Goal: Obtain resource: Download file/media

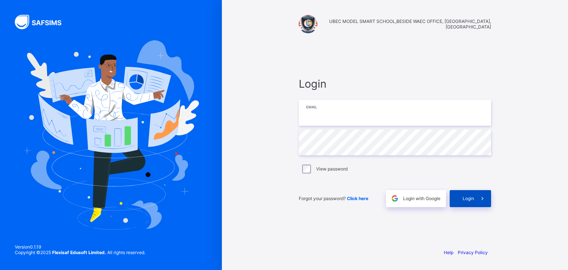
type input "**********"
click at [463, 197] on span "Login" at bounding box center [467, 199] width 11 height 6
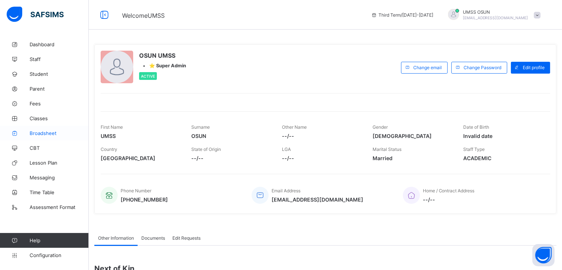
click at [42, 132] on span "Broadsheet" at bounding box center [59, 133] width 59 height 6
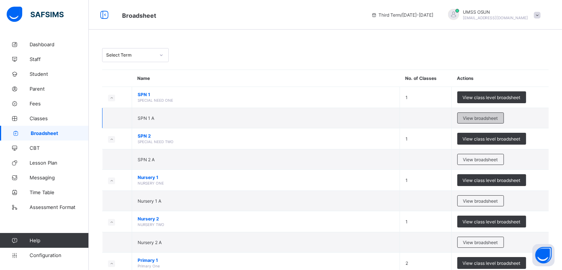
click at [476, 118] on span "View broadsheet" at bounding box center [480, 118] width 35 height 6
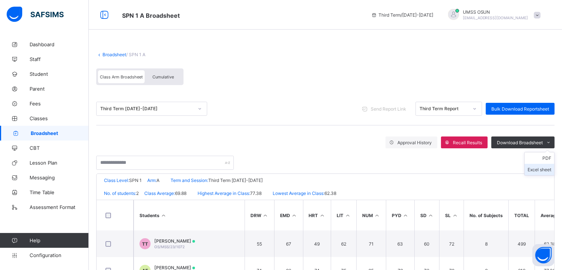
click at [538, 166] on li "Excel sheet" at bounding box center [539, 169] width 30 height 11
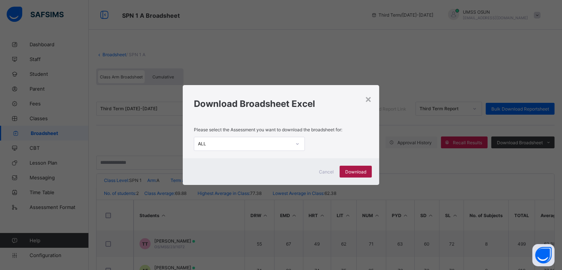
click at [352, 170] on span "Download" at bounding box center [355, 172] width 21 height 6
click at [350, 169] on span "Download" at bounding box center [355, 172] width 21 height 6
click at [371, 98] on div "×" at bounding box center [367, 98] width 7 height 13
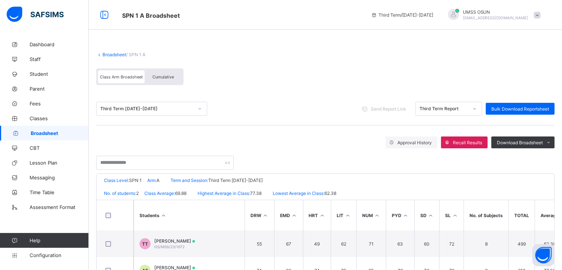
click at [108, 52] on link "Broadsheet" at bounding box center [114, 55] width 24 height 6
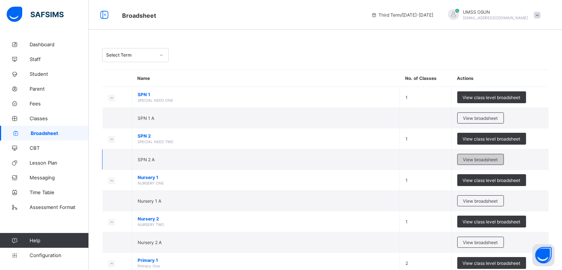
click at [483, 155] on div "View broadsheet" at bounding box center [480, 159] width 47 height 11
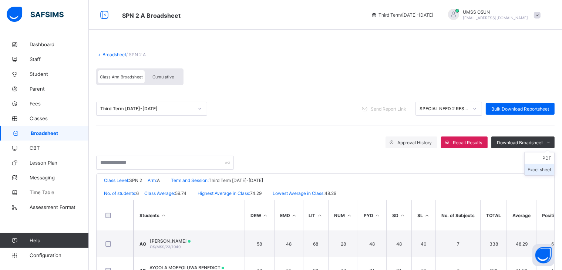
click at [540, 170] on li "Excel sheet" at bounding box center [539, 169] width 30 height 11
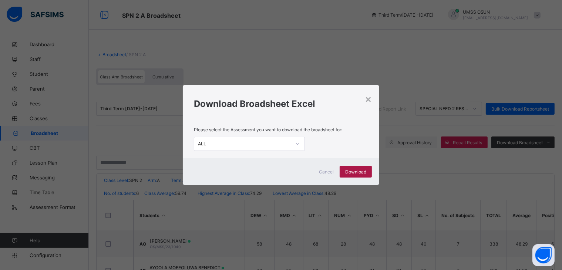
click at [362, 170] on span "Download" at bounding box center [355, 172] width 21 height 6
click at [370, 102] on div "×" at bounding box center [367, 98] width 7 height 13
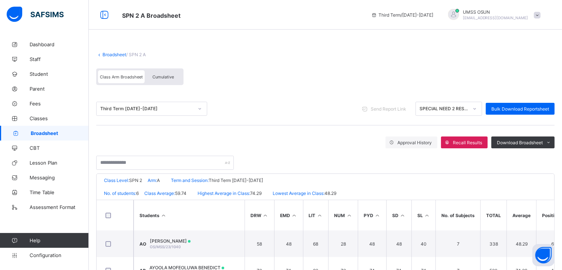
click at [156, 75] on span "Cumulative" at bounding box center [162, 76] width 21 height 5
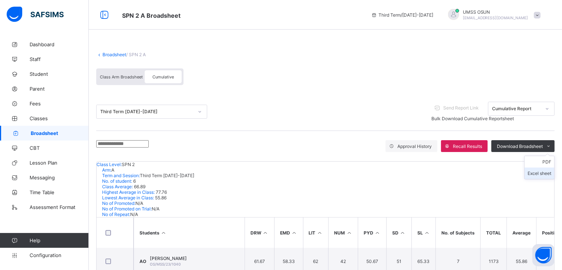
click at [537, 170] on li "Excel sheet" at bounding box center [539, 172] width 30 height 11
click at [120, 51] on div "Broadsheet / SPN 2 A Class Arm Broadsheet Cumulative" at bounding box center [325, 68] width 458 height 48
click at [114, 52] on link "Broadsheet" at bounding box center [114, 55] width 24 height 6
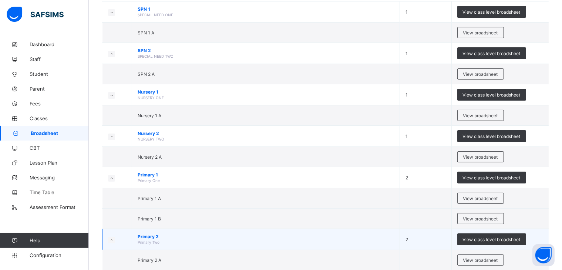
scroll to position [222, 0]
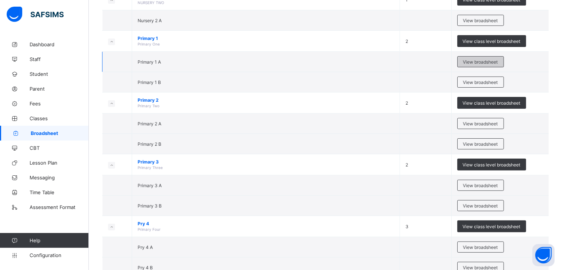
click at [481, 60] on span "View broadsheet" at bounding box center [480, 62] width 35 height 6
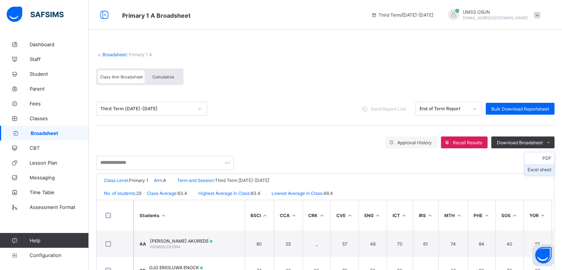
click at [543, 168] on li "Excel sheet" at bounding box center [539, 169] width 30 height 11
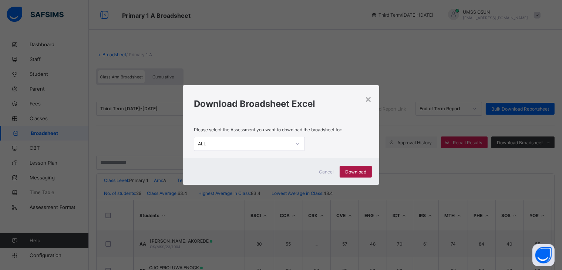
click at [356, 169] on span "Download" at bounding box center [355, 172] width 21 height 6
click at [355, 169] on span "Download" at bounding box center [355, 172] width 21 height 6
click at [372, 96] on div "×" at bounding box center [367, 98] width 7 height 13
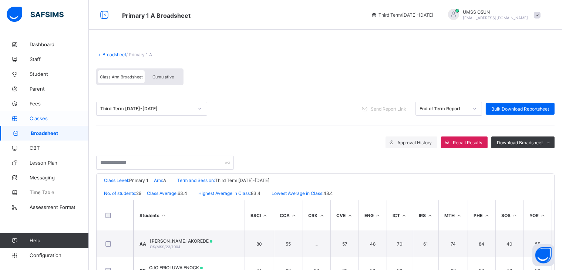
click at [37, 116] on span "Classes" at bounding box center [59, 118] width 59 height 6
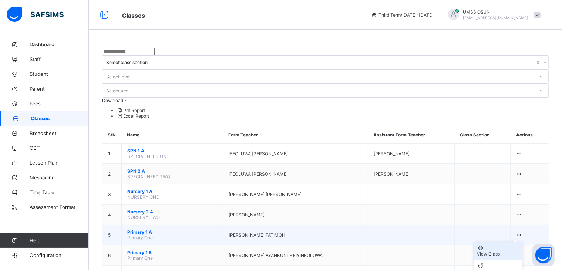
click at [503, 251] on div "View Class" at bounding box center [497, 254] width 42 height 6
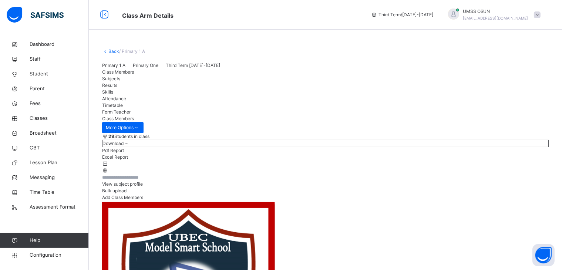
click at [120, 81] on span "Subjects" at bounding box center [111, 79] width 18 height 6
click at [126, 75] on span "Class Members" at bounding box center [118, 72] width 32 height 6
click at [143, 187] on span "View subject profile" at bounding box center [122, 184] width 41 height 6
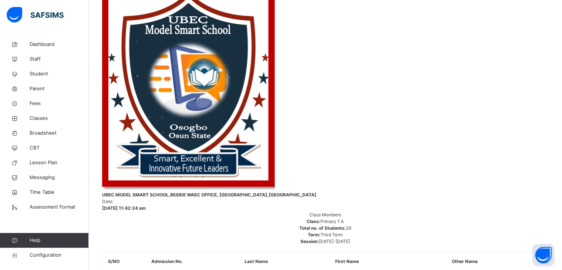
scroll to position [37, 0]
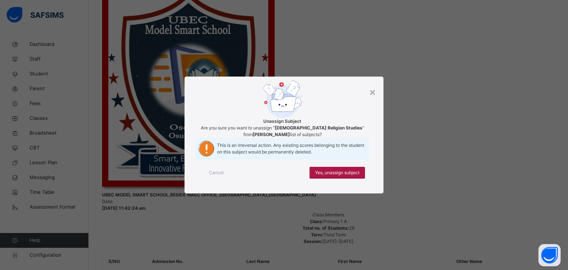
click at [339, 176] on span "Yes, unassign subject" at bounding box center [337, 172] width 44 height 7
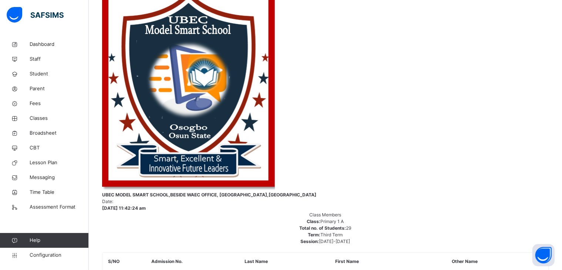
scroll to position [621, 12]
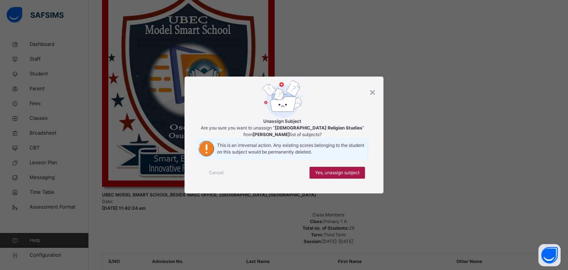
click at [333, 176] on span "Yes, unassign subject" at bounding box center [337, 172] width 44 height 7
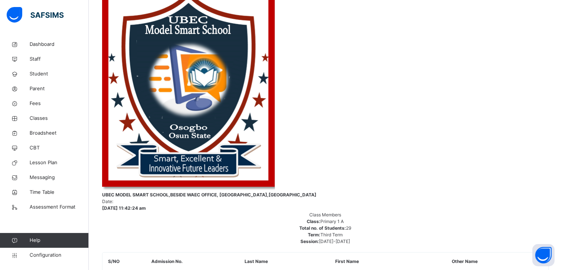
click at [37, 130] on span "Broadsheet" at bounding box center [59, 132] width 59 height 7
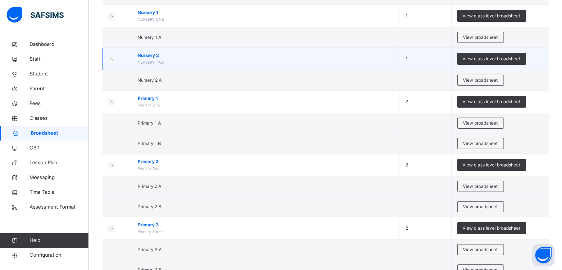
scroll to position [222, 0]
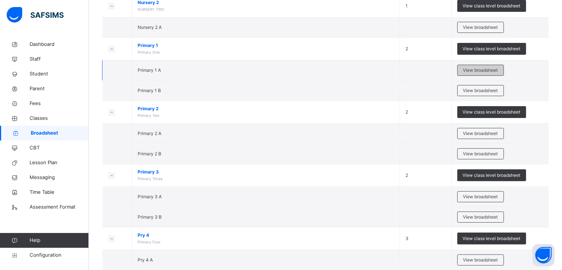
click at [480, 68] on span "View broadsheet" at bounding box center [480, 70] width 35 height 7
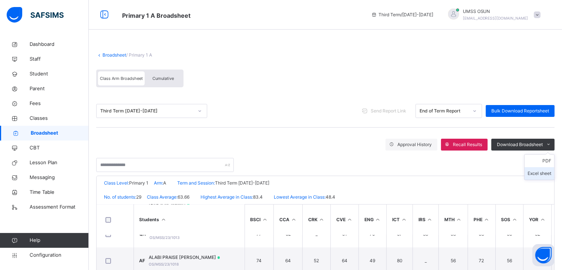
click at [543, 173] on li "Excel sheet" at bounding box center [539, 173] width 30 height 13
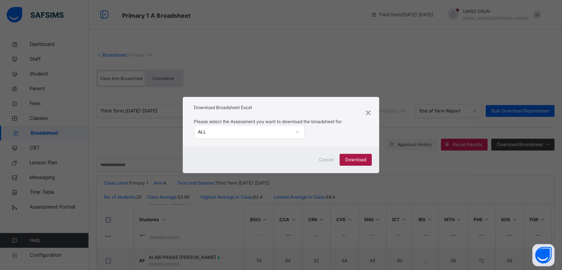
click at [360, 160] on span "Download" at bounding box center [355, 159] width 21 height 7
click at [353, 157] on span "Download" at bounding box center [355, 159] width 21 height 7
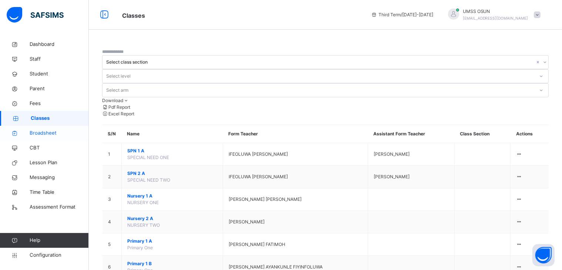
drag, startPoint x: 40, startPoint y: 132, endPoint x: 43, endPoint y: 129, distance: 4.7
click at [40, 131] on span "Broadsheet" at bounding box center [59, 132] width 59 height 7
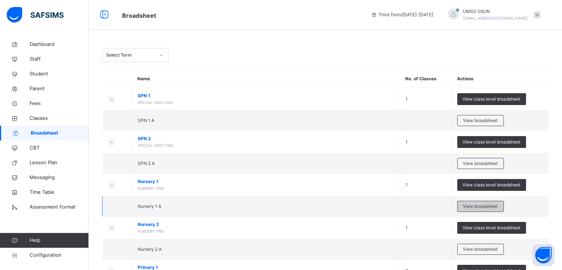
click at [482, 203] on span "View broadsheet" at bounding box center [480, 206] width 35 height 7
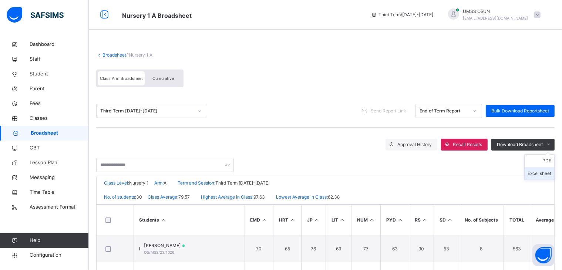
click at [544, 172] on li "Excel sheet" at bounding box center [539, 173] width 30 height 13
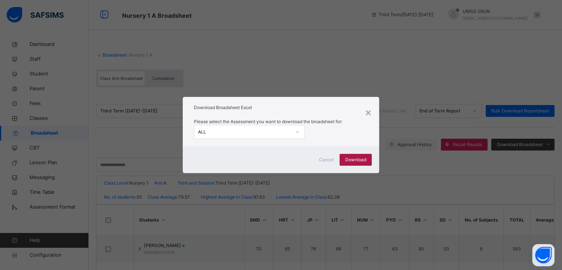
click at [350, 157] on span "Download" at bounding box center [355, 159] width 21 height 7
click at [356, 159] on span "Download" at bounding box center [355, 159] width 21 height 7
click at [368, 111] on div "×" at bounding box center [367, 112] width 7 height 16
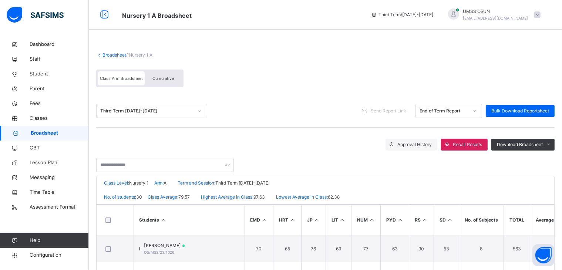
click at [112, 54] on link "Broadsheet" at bounding box center [114, 55] width 24 height 6
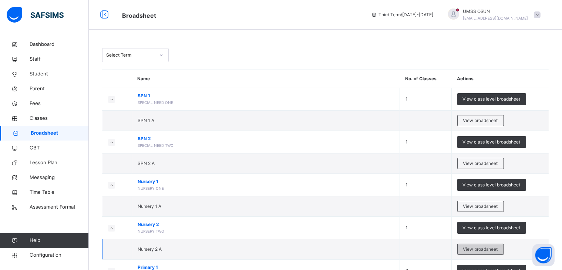
click at [486, 248] on span "View broadsheet" at bounding box center [480, 249] width 35 height 7
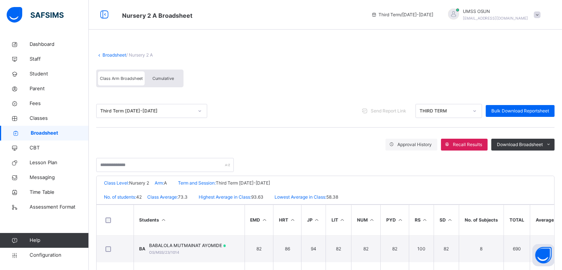
scroll to position [134, 0]
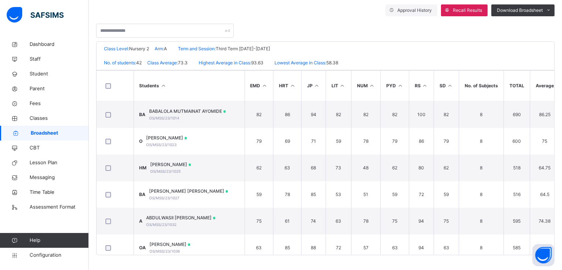
click at [0, 0] on li "Excel sheet" at bounding box center [0, 0] width 0 height 0
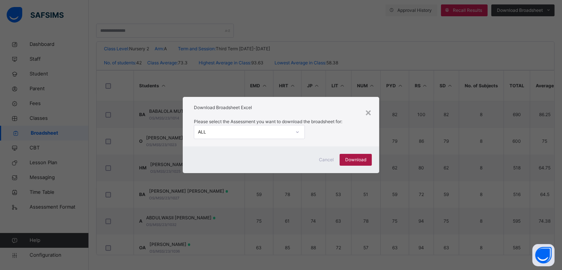
click at [359, 156] on span "Download" at bounding box center [355, 159] width 21 height 7
click at [367, 111] on div "×" at bounding box center [367, 112] width 7 height 16
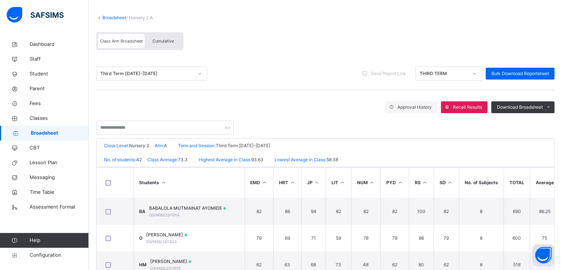
scroll to position [0, 0]
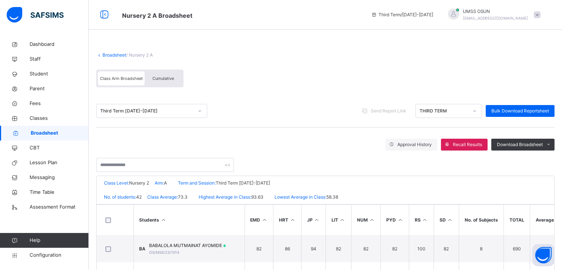
click at [117, 54] on link "Broadsheet" at bounding box center [114, 55] width 24 height 6
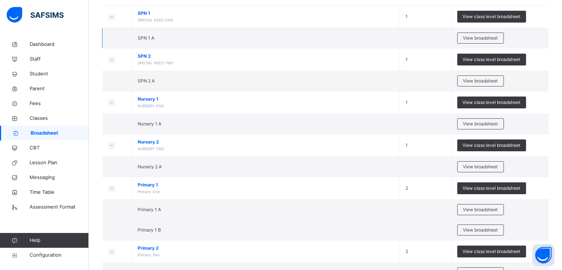
scroll to position [111, 0]
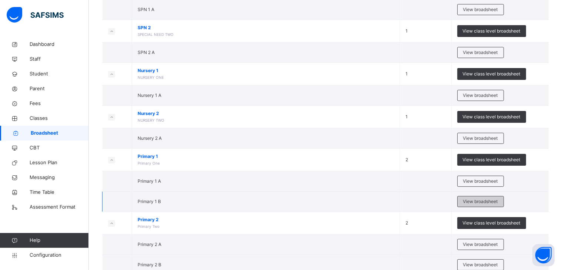
click at [481, 199] on span "View broadsheet" at bounding box center [480, 201] width 35 height 7
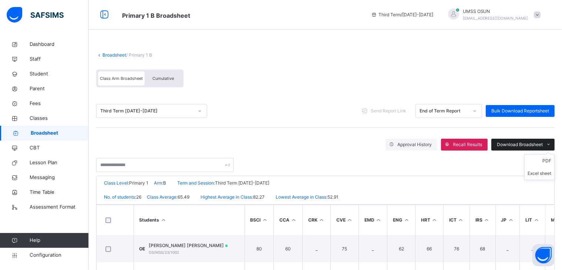
click at [551, 143] on icon at bounding box center [549, 145] width 6 height 6
click at [541, 172] on li "Excel sheet" at bounding box center [539, 173] width 30 height 13
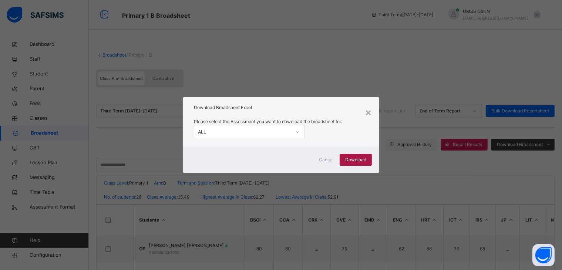
click at [352, 158] on span "Download" at bounding box center [355, 159] width 21 height 7
click at [368, 114] on div "×" at bounding box center [367, 112] width 7 height 16
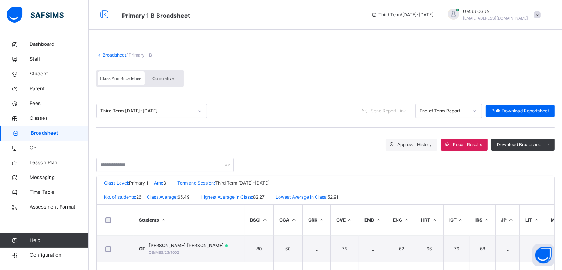
click at [112, 52] on link "Broadsheet" at bounding box center [114, 55] width 24 height 6
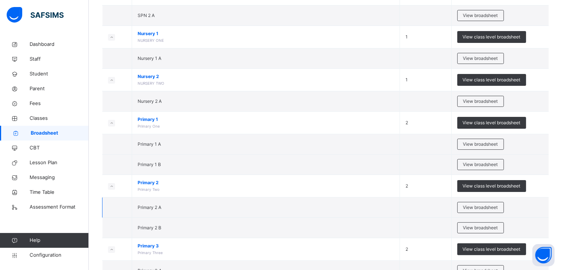
scroll to position [185, 0]
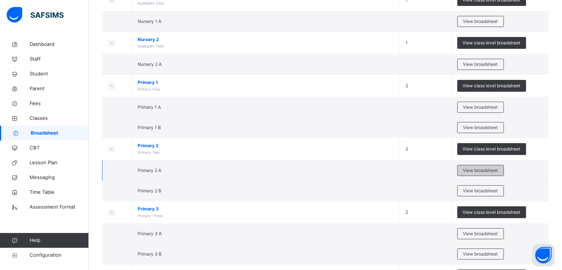
click at [479, 168] on span "View broadsheet" at bounding box center [480, 170] width 35 height 7
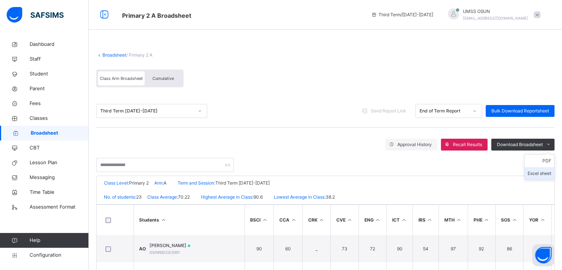
click at [551, 172] on li "Excel sheet" at bounding box center [539, 173] width 30 height 13
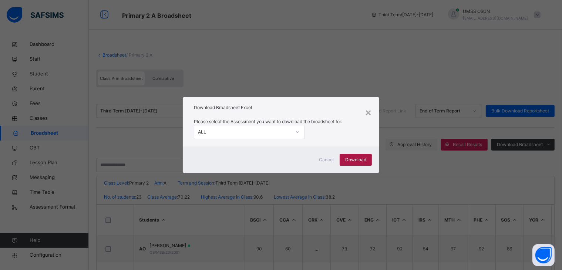
click at [356, 156] on span "Download" at bounding box center [355, 159] width 21 height 7
click at [368, 110] on div "×" at bounding box center [367, 112] width 7 height 16
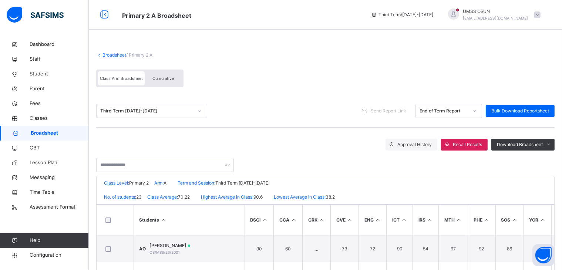
click at [111, 54] on link "Broadsheet" at bounding box center [114, 55] width 24 height 6
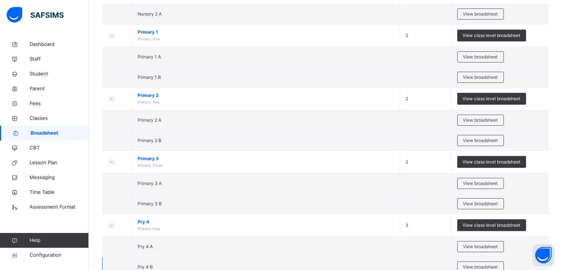
scroll to position [296, 0]
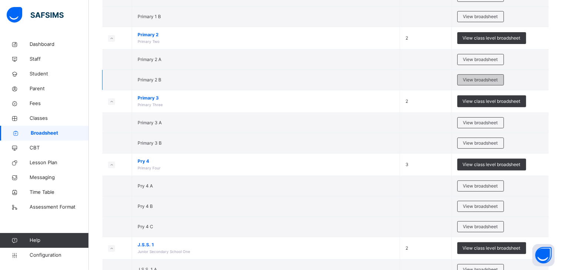
click at [490, 77] on span "View broadsheet" at bounding box center [480, 80] width 35 height 7
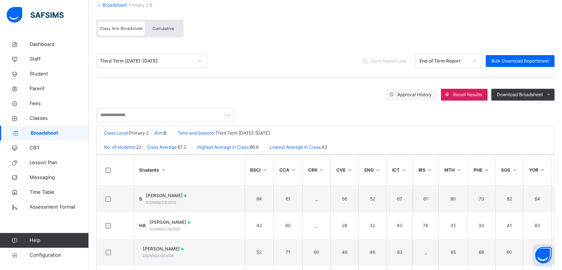
scroll to position [134, 0]
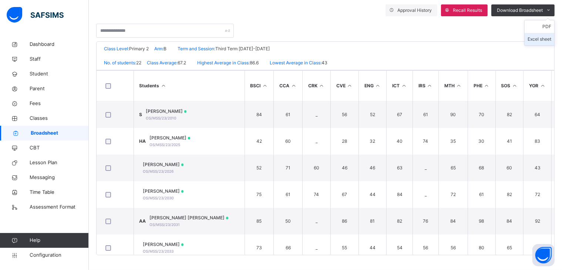
click at [549, 35] on li "Excel sheet" at bounding box center [539, 39] width 30 height 13
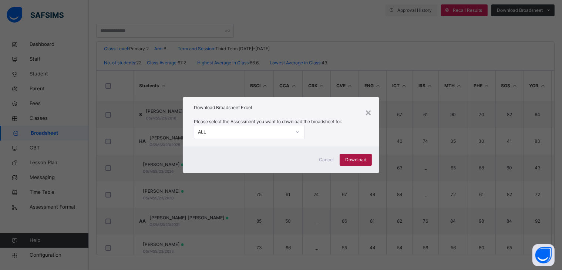
click at [358, 156] on span "Download" at bounding box center [355, 159] width 21 height 7
click at [370, 113] on div "×" at bounding box center [367, 112] width 7 height 16
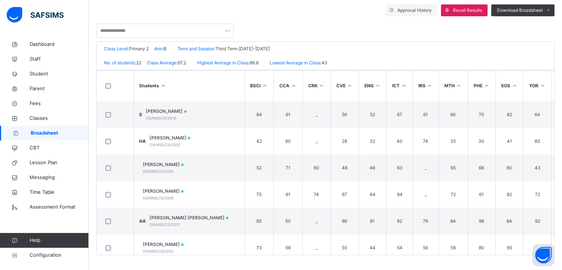
scroll to position [0, 0]
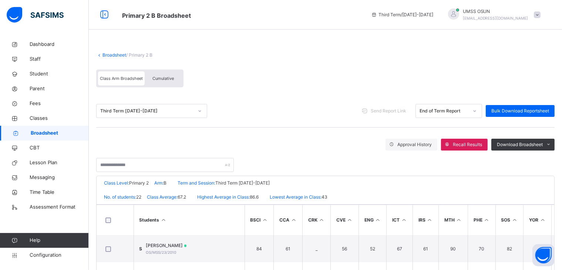
click at [117, 53] on link "Broadsheet" at bounding box center [114, 55] width 24 height 6
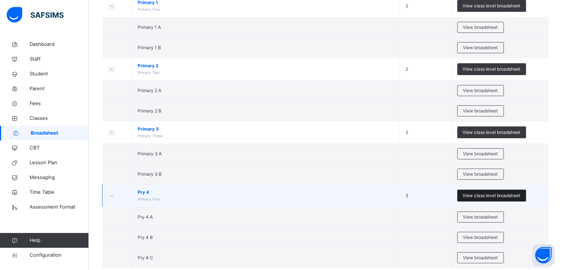
scroll to position [296, 0]
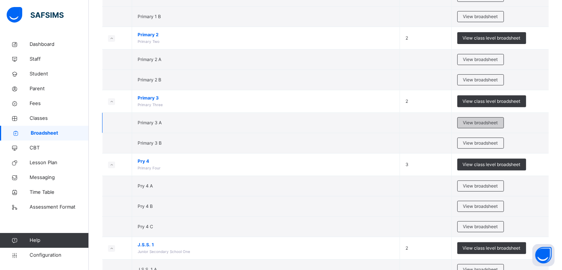
click at [478, 120] on span "View broadsheet" at bounding box center [480, 122] width 35 height 7
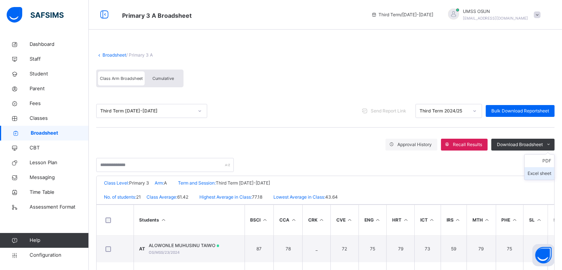
click at [545, 172] on li "Excel sheet" at bounding box center [539, 173] width 30 height 13
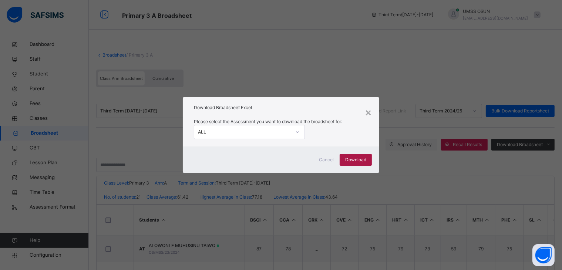
click at [359, 158] on span "Download" at bounding box center [355, 159] width 21 height 7
click at [369, 110] on div "×" at bounding box center [367, 112] width 7 height 16
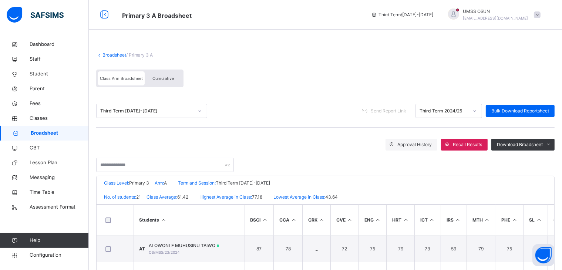
click at [107, 52] on link "Broadsheet" at bounding box center [114, 55] width 24 height 6
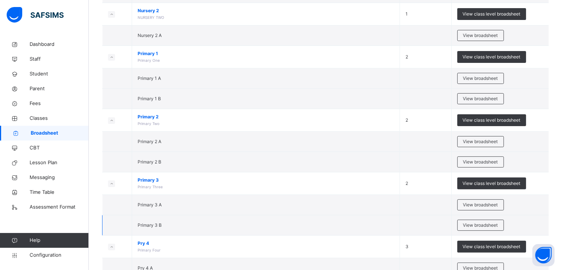
scroll to position [222, 0]
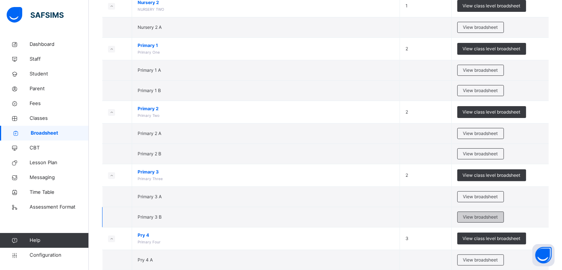
click at [484, 214] on span "View broadsheet" at bounding box center [480, 217] width 35 height 7
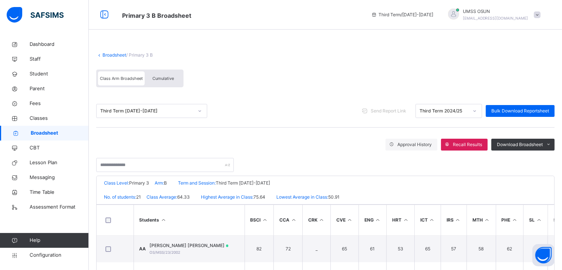
click at [0, 0] on li "Excel sheet" at bounding box center [0, 0] width 0 height 0
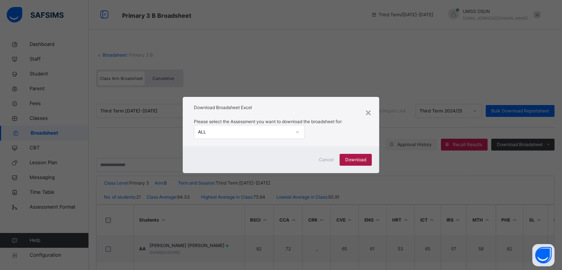
click at [356, 157] on span "Download" at bounding box center [355, 159] width 21 height 7
click at [368, 110] on div "×" at bounding box center [367, 112] width 7 height 16
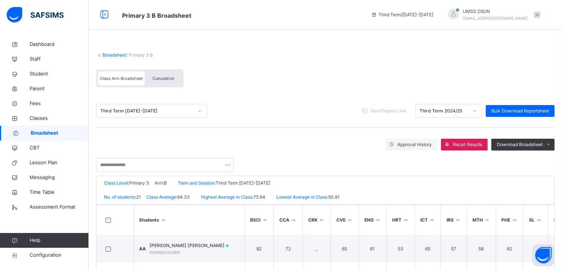
click at [109, 54] on link "Broadsheet" at bounding box center [114, 55] width 24 height 6
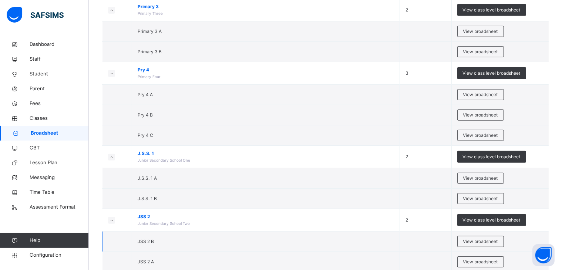
scroll to position [406, 0]
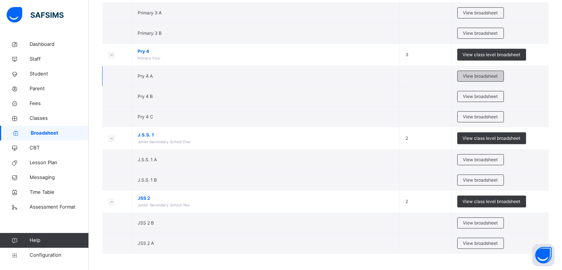
click at [477, 73] on span "View broadsheet" at bounding box center [480, 76] width 35 height 7
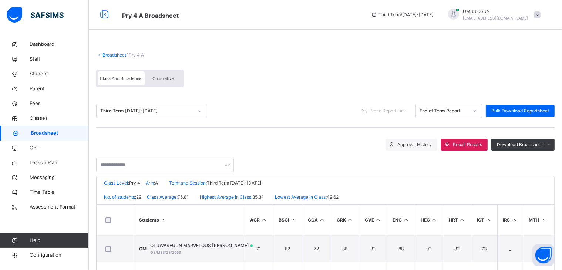
click at [113, 52] on link "Broadsheet" at bounding box center [114, 55] width 24 height 6
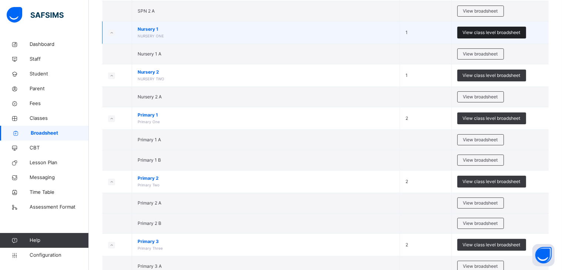
scroll to position [406, 0]
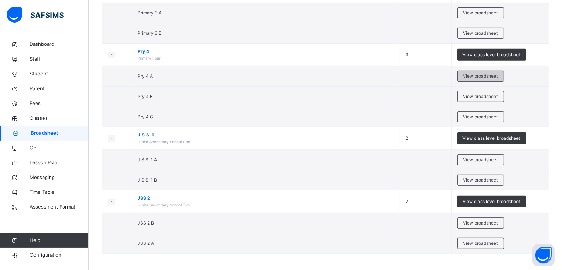
click at [491, 73] on span "View broadsheet" at bounding box center [480, 76] width 35 height 7
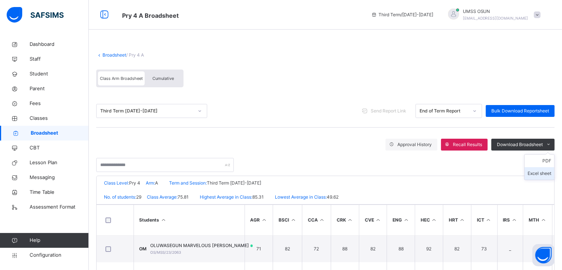
click at [551, 172] on li "Excel sheet" at bounding box center [539, 173] width 30 height 13
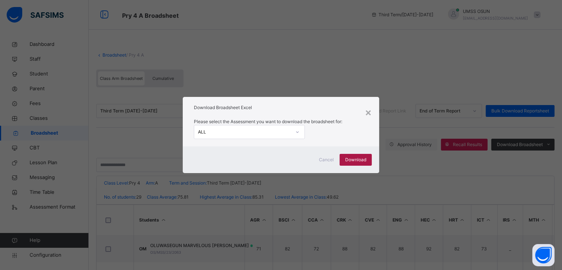
click at [358, 160] on span "Download" at bounding box center [355, 159] width 21 height 7
drag, startPoint x: 368, startPoint y: 113, endPoint x: 364, endPoint y: 114, distance: 4.2
click at [367, 113] on div "×" at bounding box center [367, 112] width 7 height 16
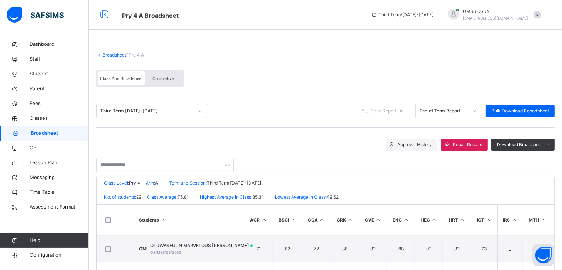
click at [108, 54] on link "Broadsheet" at bounding box center [114, 55] width 24 height 6
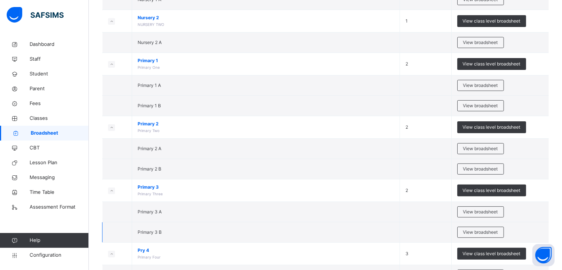
scroll to position [296, 0]
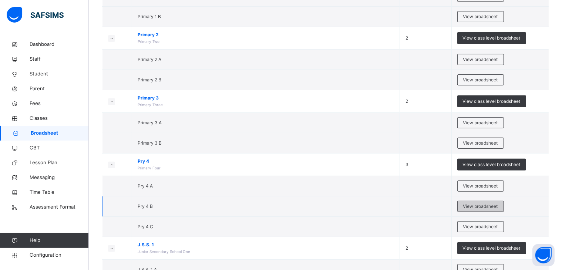
click at [483, 203] on span "View broadsheet" at bounding box center [480, 206] width 35 height 7
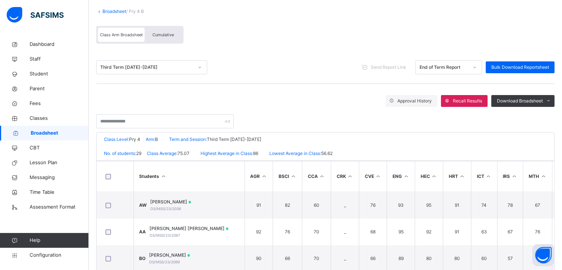
scroll to position [74, 0]
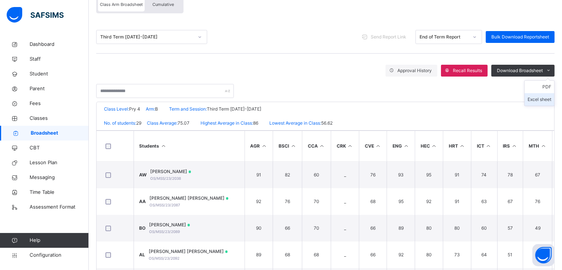
click at [546, 96] on li "Excel sheet" at bounding box center [539, 99] width 30 height 13
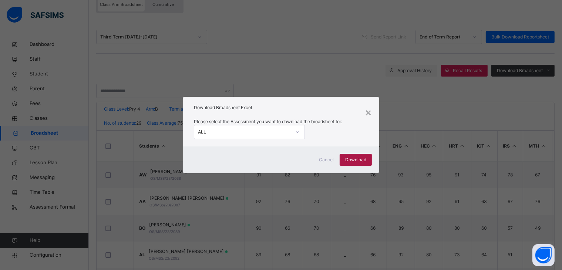
click at [354, 157] on span "Download" at bounding box center [355, 159] width 21 height 7
click at [368, 110] on div "×" at bounding box center [367, 112] width 7 height 16
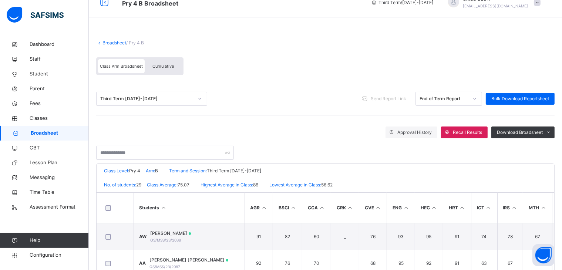
scroll to position [0, 0]
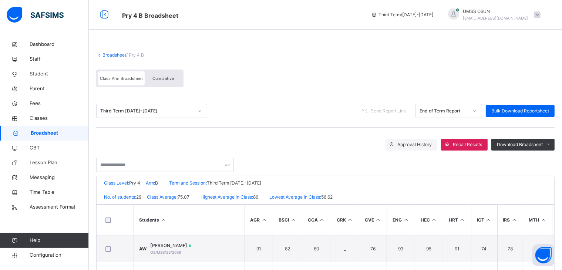
click at [113, 54] on link "Broadsheet" at bounding box center [114, 55] width 24 height 6
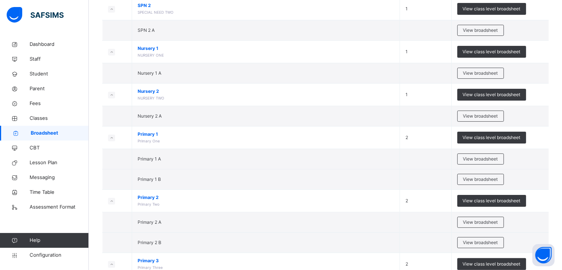
scroll to position [406, 0]
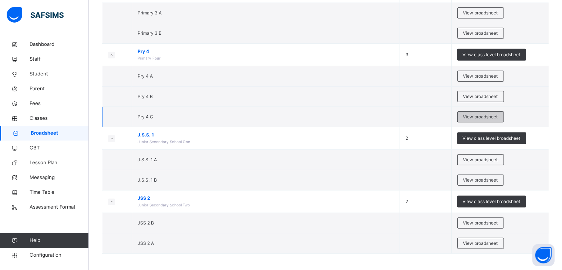
click at [482, 113] on span "View broadsheet" at bounding box center [480, 116] width 35 height 7
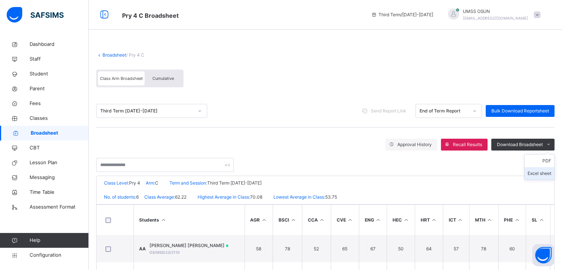
click at [543, 172] on li "Excel sheet" at bounding box center [539, 173] width 30 height 13
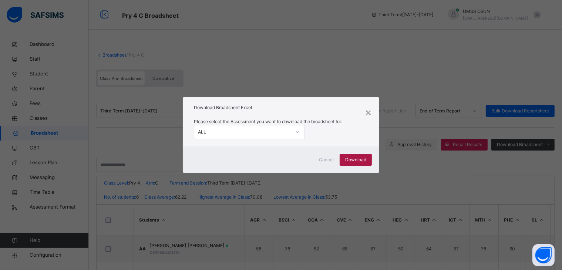
click at [356, 159] on span "Download" at bounding box center [355, 159] width 21 height 7
click at [369, 111] on div "×" at bounding box center [367, 112] width 7 height 16
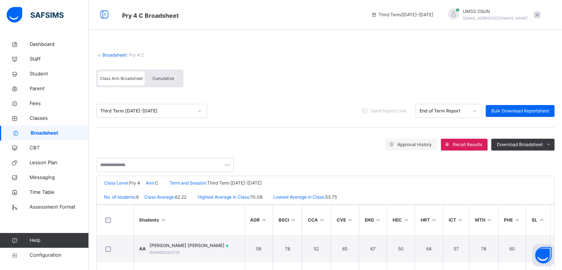
click at [111, 52] on link "Broadsheet" at bounding box center [114, 55] width 24 height 6
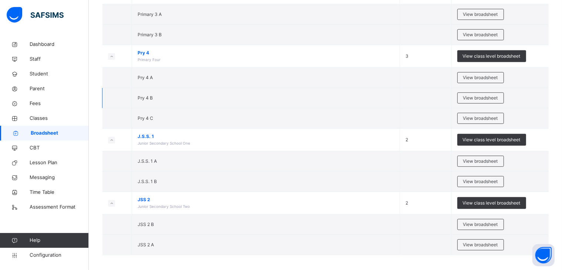
scroll to position [406, 0]
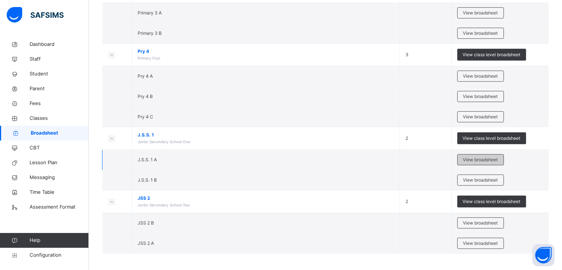
click at [479, 156] on span "View broadsheet" at bounding box center [480, 159] width 35 height 7
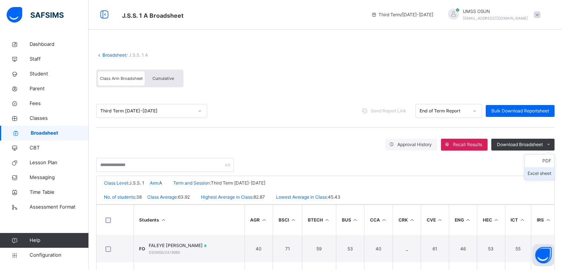
click at [541, 172] on li "Excel sheet" at bounding box center [539, 173] width 30 height 13
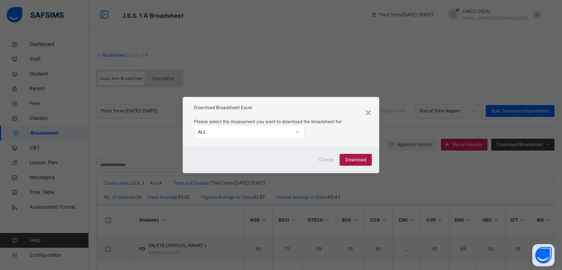
click at [356, 157] on span "Download" at bounding box center [355, 159] width 21 height 7
click at [368, 115] on div "×" at bounding box center [367, 112] width 7 height 16
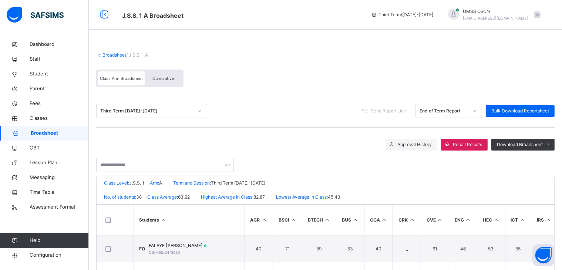
click at [118, 52] on link "Broadsheet" at bounding box center [114, 55] width 24 height 6
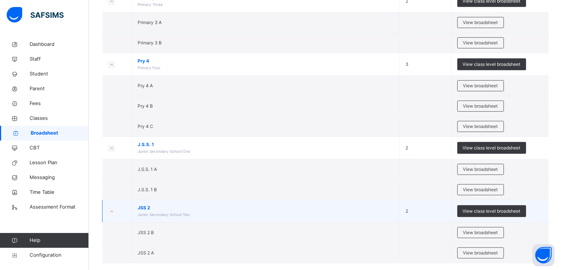
scroll to position [406, 0]
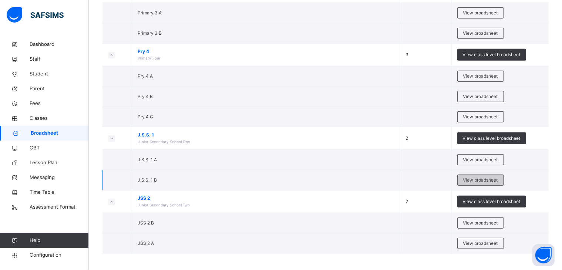
click at [473, 177] on span "View broadsheet" at bounding box center [480, 180] width 35 height 7
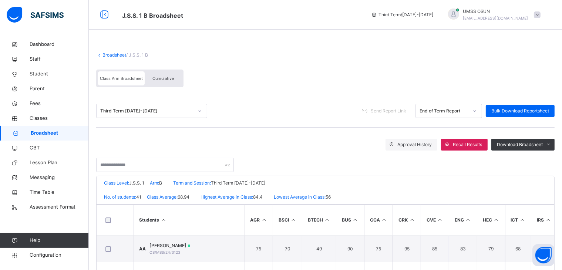
click at [0, 0] on li "Excel sheet" at bounding box center [0, 0] width 0 height 0
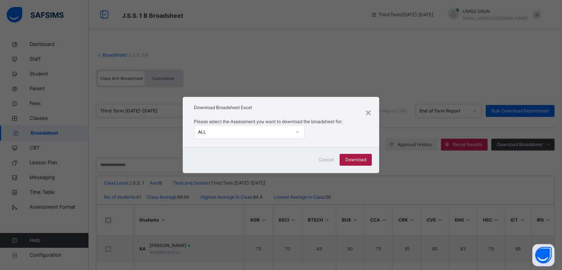
click at [357, 159] on span "Download" at bounding box center [355, 159] width 21 height 7
click at [368, 113] on div "×" at bounding box center [367, 112] width 7 height 16
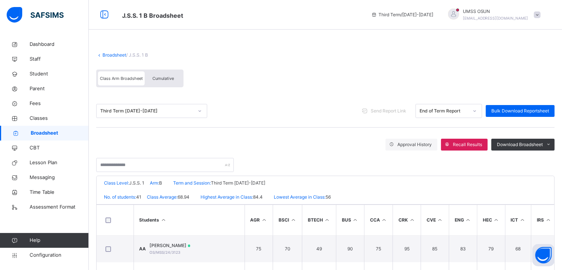
click at [109, 52] on link "Broadsheet" at bounding box center [114, 55] width 24 height 6
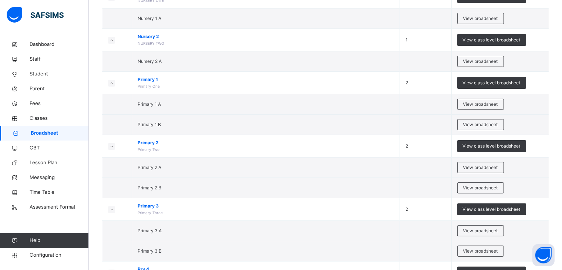
scroll to position [406, 0]
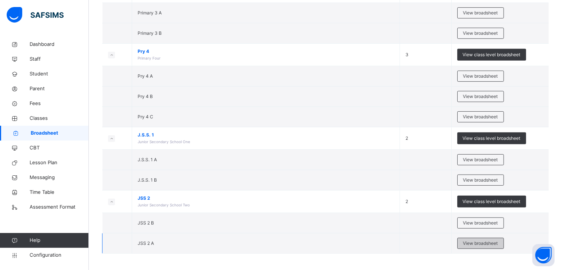
click at [481, 240] on span "View broadsheet" at bounding box center [480, 243] width 35 height 7
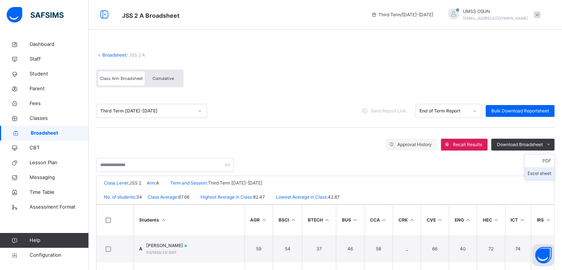
click at [545, 171] on li "Excel sheet" at bounding box center [539, 173] width 30 height 13
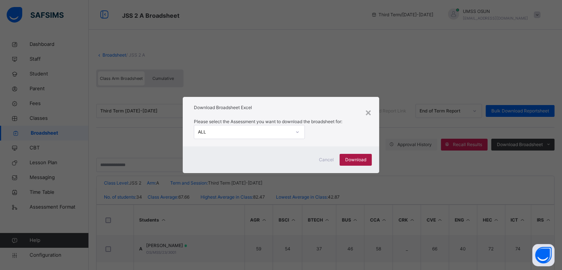
click at [359, 158] on span "Download" at bounding box center [355, 159] width 21 height 7
drag, startPoint x: 368, startPoint y: 112, endPoint x: 265, endPoint y: 101, distance: 103.8
click at [368, 112] on div "×" at bounding box center [367, 112] width 7 height 16
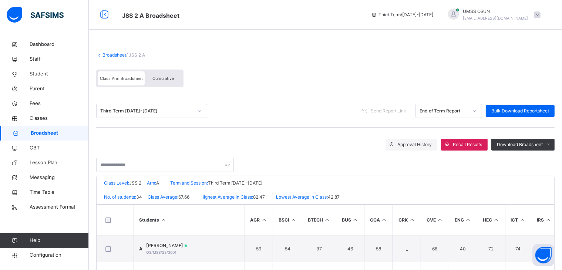
click at [107, 51] on span at bounding box center [325, 47] width 458 height 7
drag, startPoint x: 112, startPoint y: 52, endPoint x: 116, endPoint y: 51, distance: 4.0
click at [113, 52] on div "Broadsheet / JSS 2 A" at bounding box center [325, 55] width 458 height 7
click at [119, 54] on link "Broadsheet" at bounding box center [114, 55] width 24 height 6
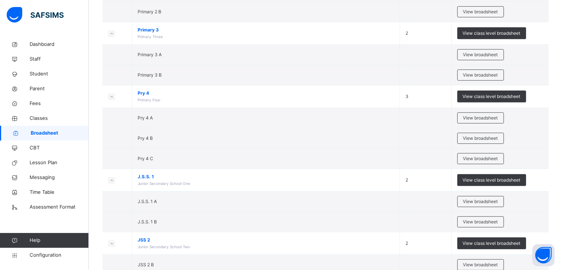
scroll to position [406, 0]
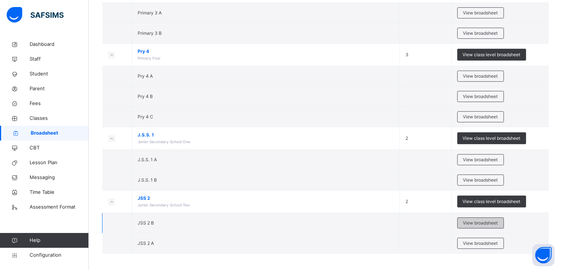
click at [487, 220] on span "View broadsheet" at bounding box center [480, 223] width 35 height 7
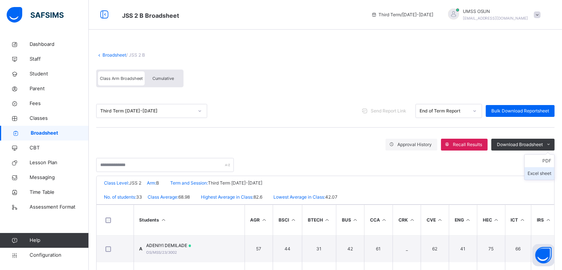
click at [544, 170] on li "Excel sheet" at bounding box center [539, 173] width 30 height 13
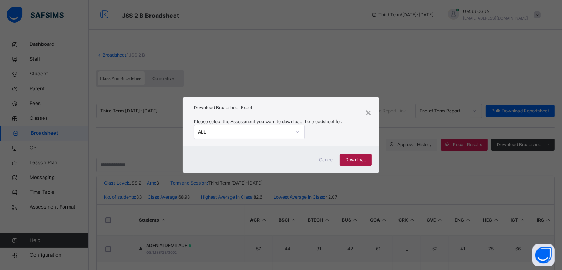
click at [360, 159] on span "Download" at bounding box center [355, 159] width 21 height 7
click at [367, 108] on div "×" at bounding box center [367, 112] width 7 height 16
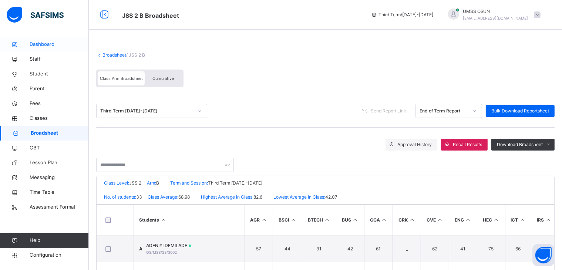
click at [37, 43] on span "Dashboard" at bounding box center [59, 44] width 59 height 7
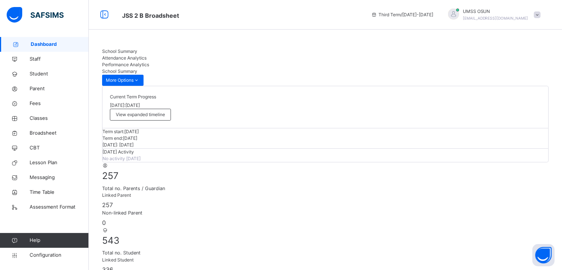
click at [149, 62] on span "Performance Analytics" at bounding box center [125, 65] width 47 height 6
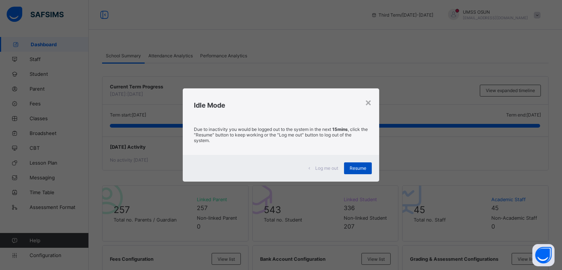
click at [357, 166] on span "Resume" at bounding box center [357, 168] width 17 height 6
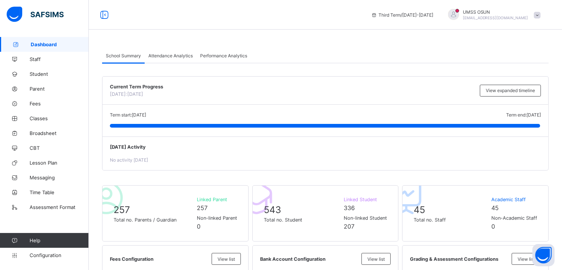
click at [231, 53] on span "Performance Analytics" at bounding box center [223, 56] width 47 height 6
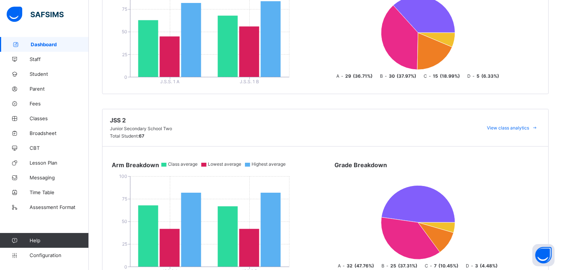
scroll to position [1757, 0]
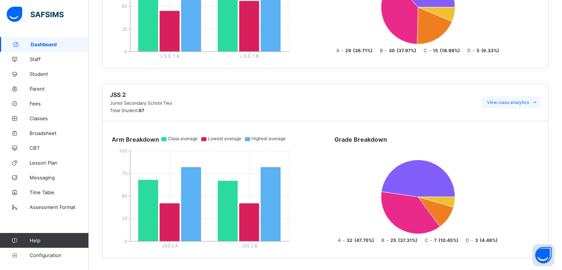
click at [510, 99] on span "View class analytics" at bounding box center [507, 102] width 42 height 6
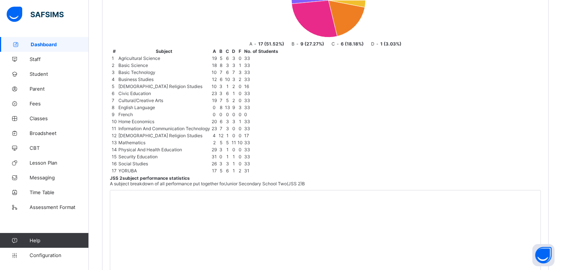
scroll to position [490, 0]
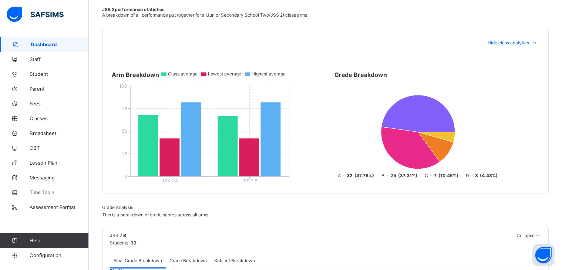
scroll to position [17, 0]
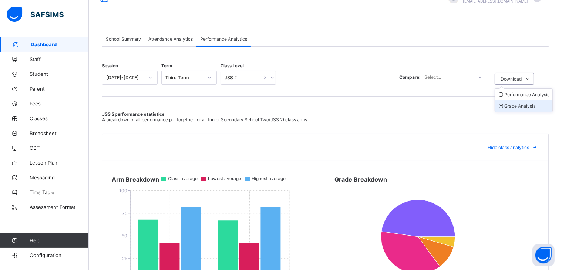
click at [529, 104] on li "Grade Analysis" at bounding box center [523, 105] width 57 height 11
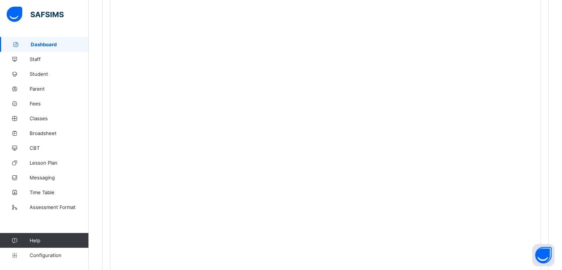
scroll to position [0, 0]
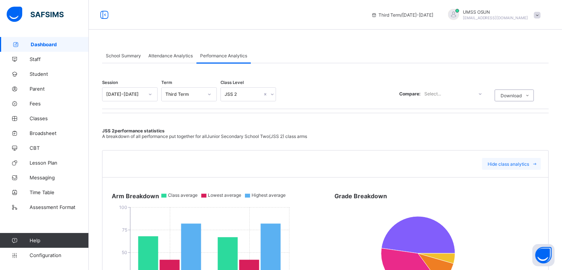
click at [537, 162] on icon at bounding box center [535, 164] width 6 height 5
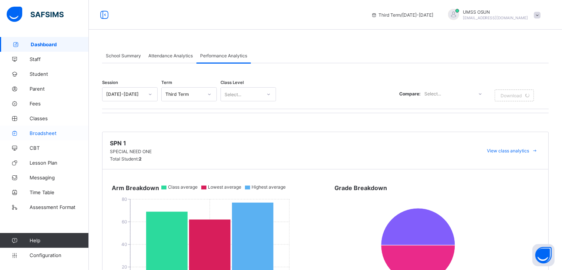
click at [36, 129] on link "Broadsheet" at bounding box center [44, 133] width 89 height 15
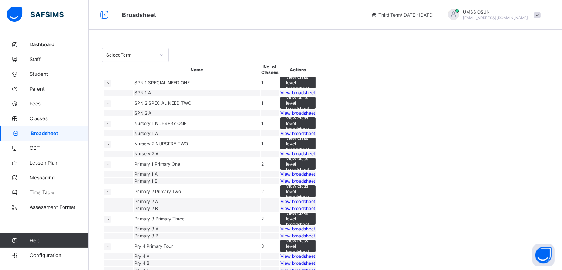
scroll to position [390, 0]
